Goal: Task Accomplishment & Management: Manage account settings

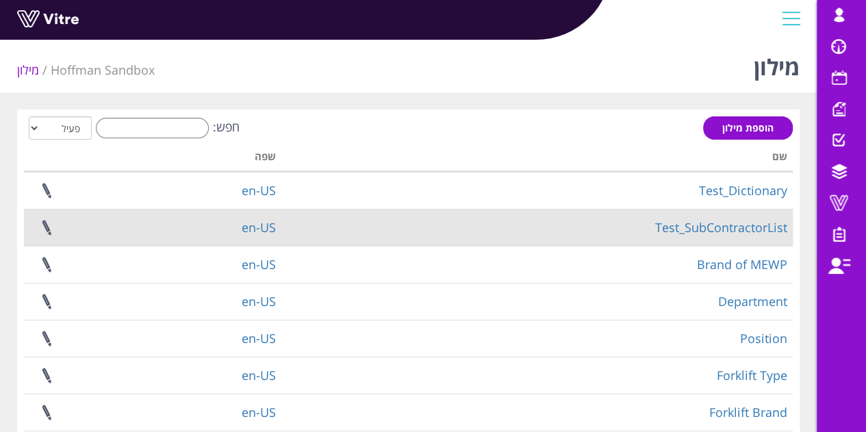
click at [426, 216] on td "Test_SubContractorList" at bounding box center [536, 227] width 511 height 37
click at [723, 229] on link "Test_SubContractorList" at bounding box center [721, 227] width 132 height 16
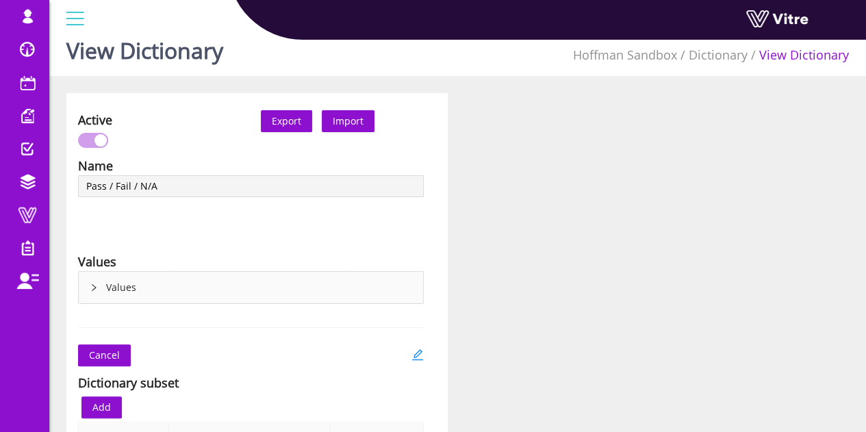
click at [92, 289] on icon "right" at bounding box center [94, 287] width 4 height 7
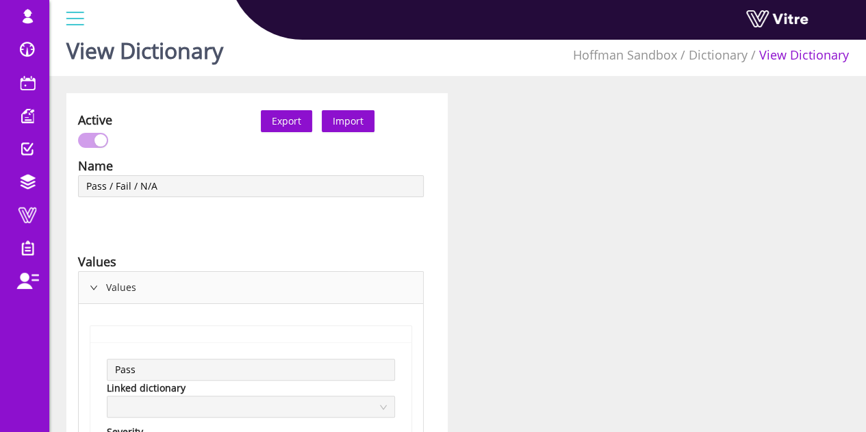
scroll to position [222, 0]
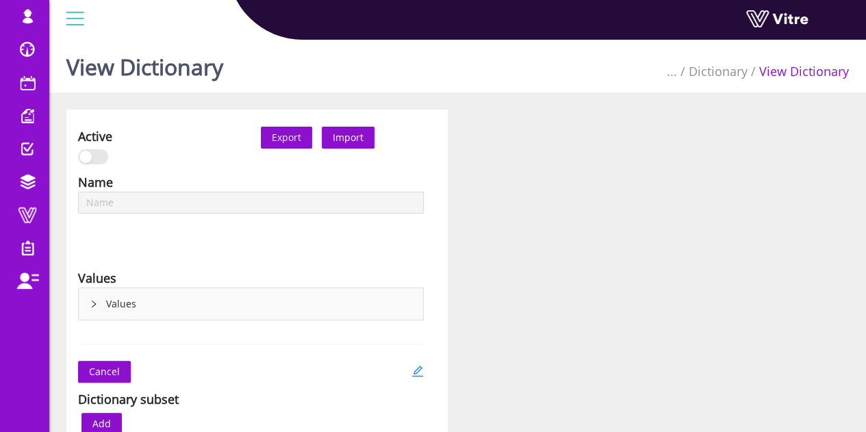
type input "Slider (0-8)"
click at [99, 294] on div "Values" at bounding box center [251, 303] width 344 height 31
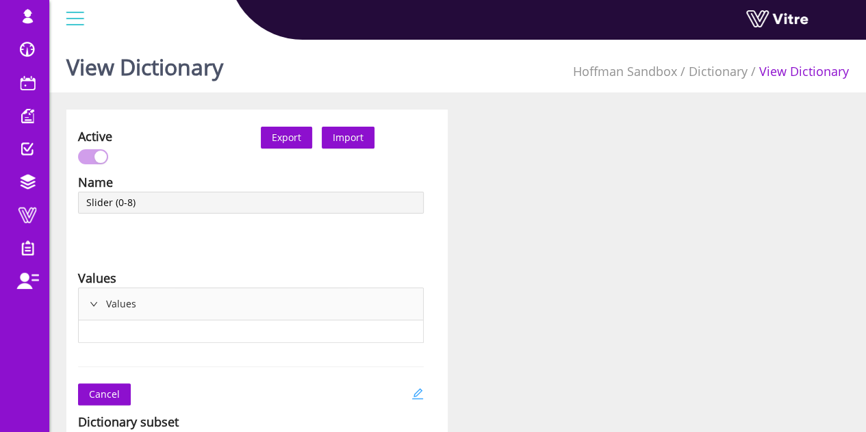
click at [415, 392] on icon "edit" at bounding box center [417, 393] width 12 height 12
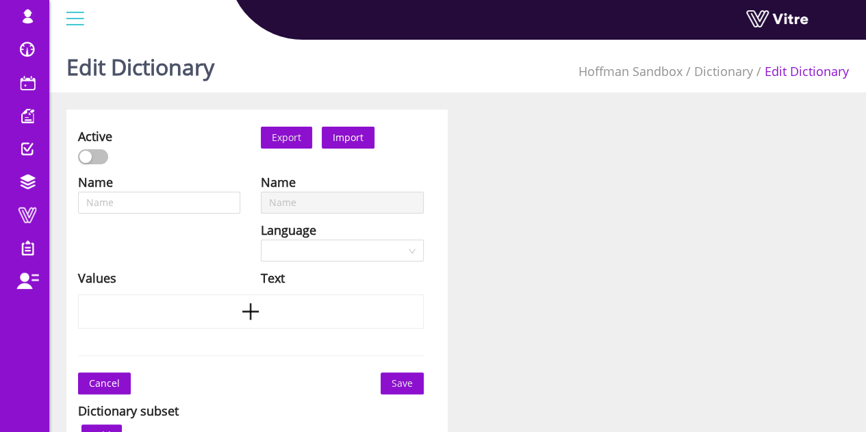
click at [96, 157] on button "button" at bounding box center [93, 156] width 30 height 15
type input "Slider (0-8)"
click at [100, 152] on div "button" at bounding box center [100, 157] width 12 height 12
click at [409, 381] on span "Save" at bounding box center [401, 383] width 21 height 15
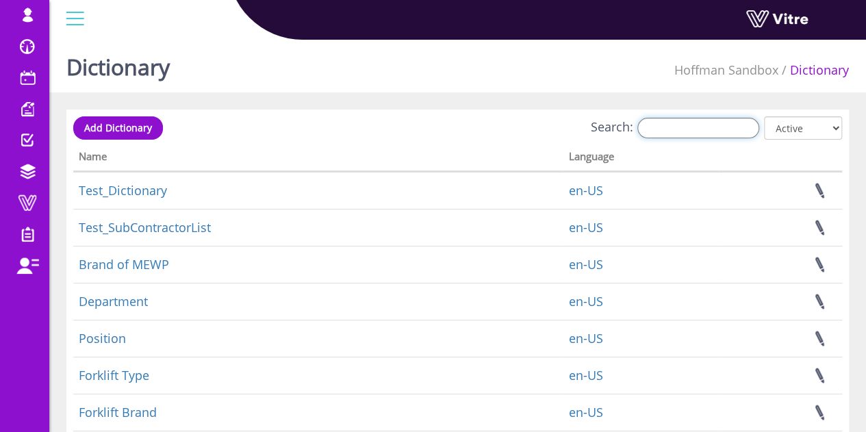
click at [702, 129] on input "Search:" at bounding box center [698, 128] width 122 height 21
paste input "13905"
type input "13905"
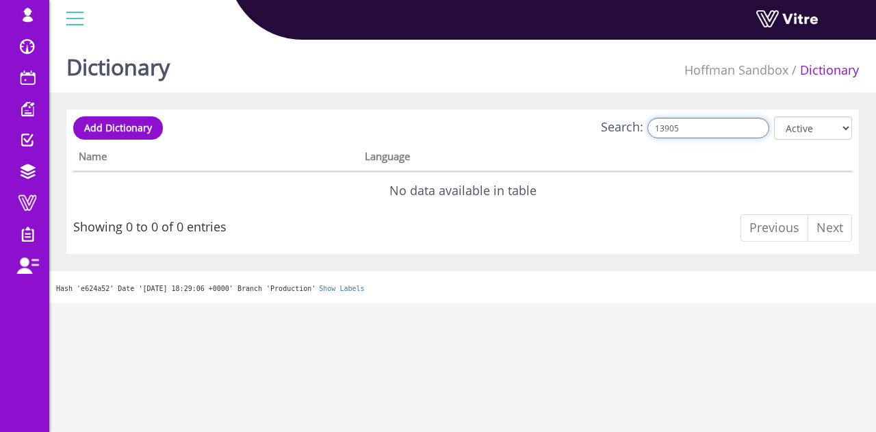
click at [702, 129] on input "13905" at bounding box center [708, 128] width 122 height 21
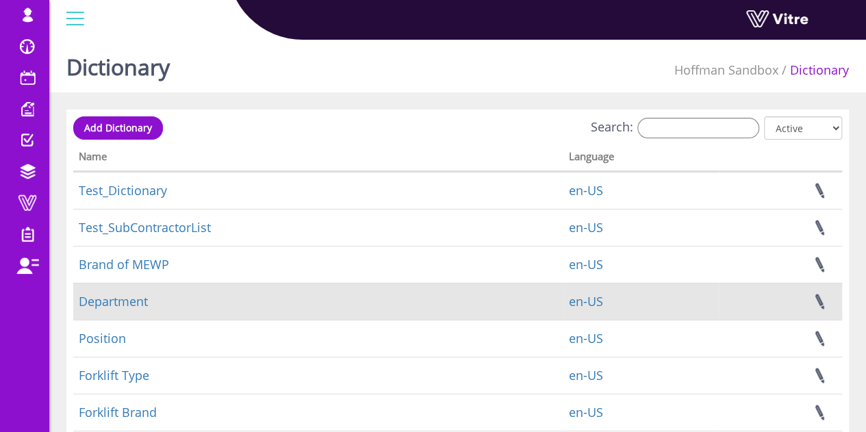
click at [157, 287] on td "Department" at bounding box center [317, 301] width 489 height 37
click at [142, 294] on link "Department" at bounding box center [113, 301] width 69 height 16
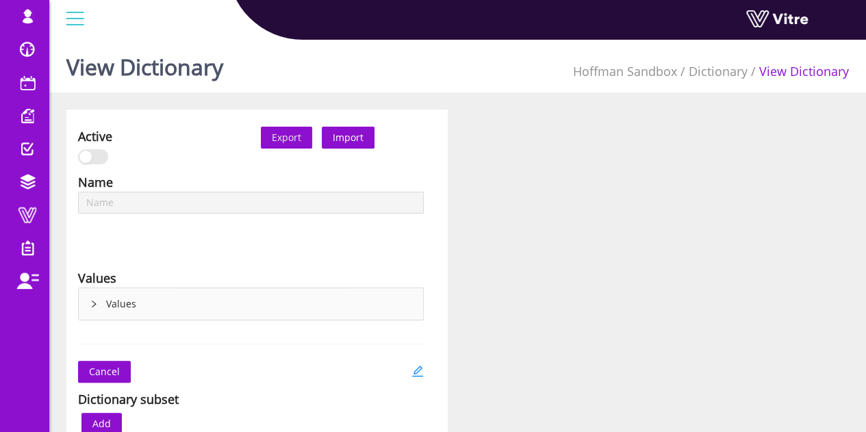
type input "Department"
click at [183, 294] on div "Values" at bounding box center [251, 303] width 344 height 31
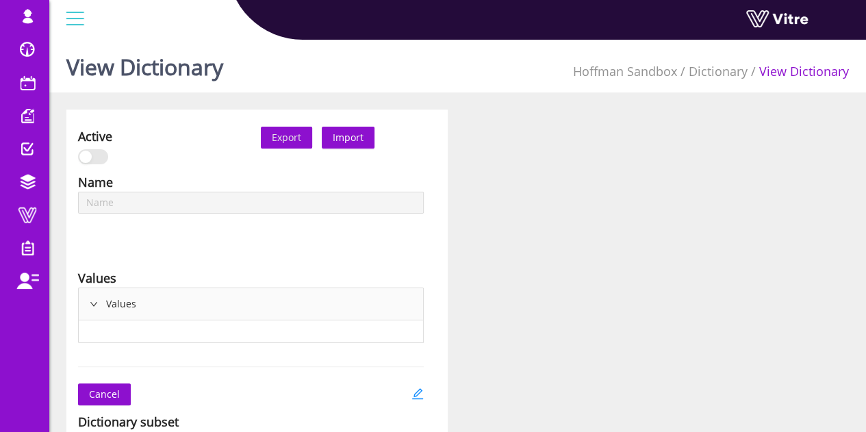
type input "Site Locations"
click at [157, 302] on div "Values" at bounding box center [251, 303] width 344 height 31
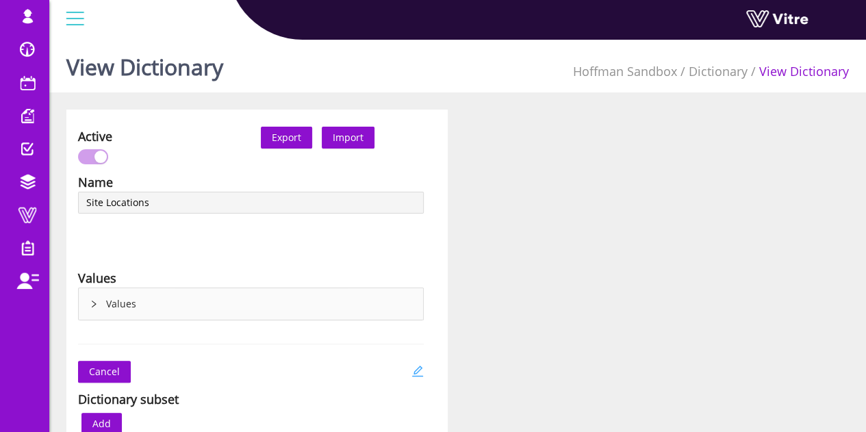
click at [413, 369] on icon "edit" at bounding box center [417, 371] width 12 height 12
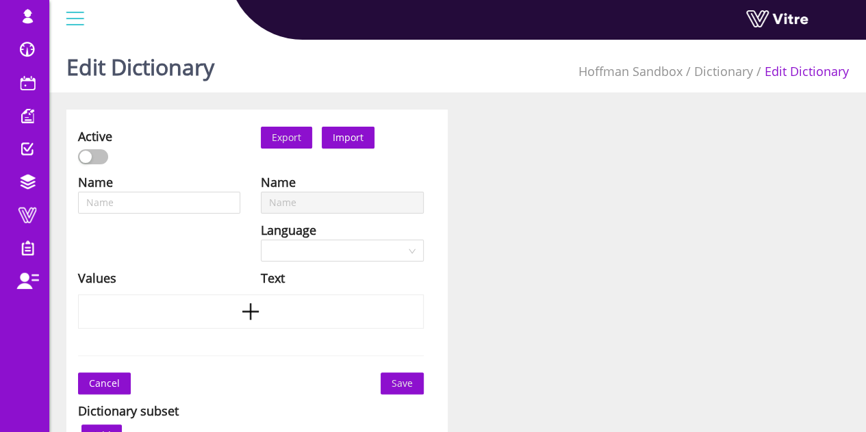
type input "Site Locations"
click at [99, 160] on div "button" at bounding box center [100, 157] width 12 height 12
click at [390, 380] on button "Save" at bounding box center [401, 383] width 43 height 22
